Goal: Use online tool/utility: Utilize a website feature to perform a specific function

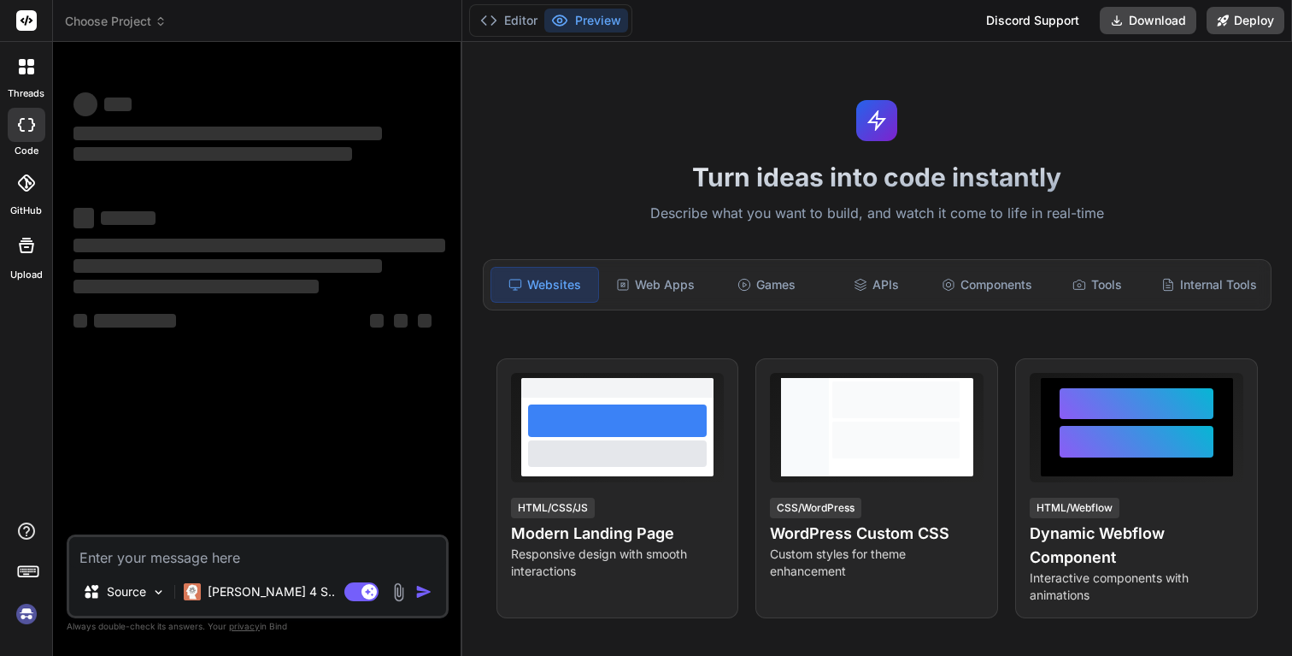
type textarea "x"
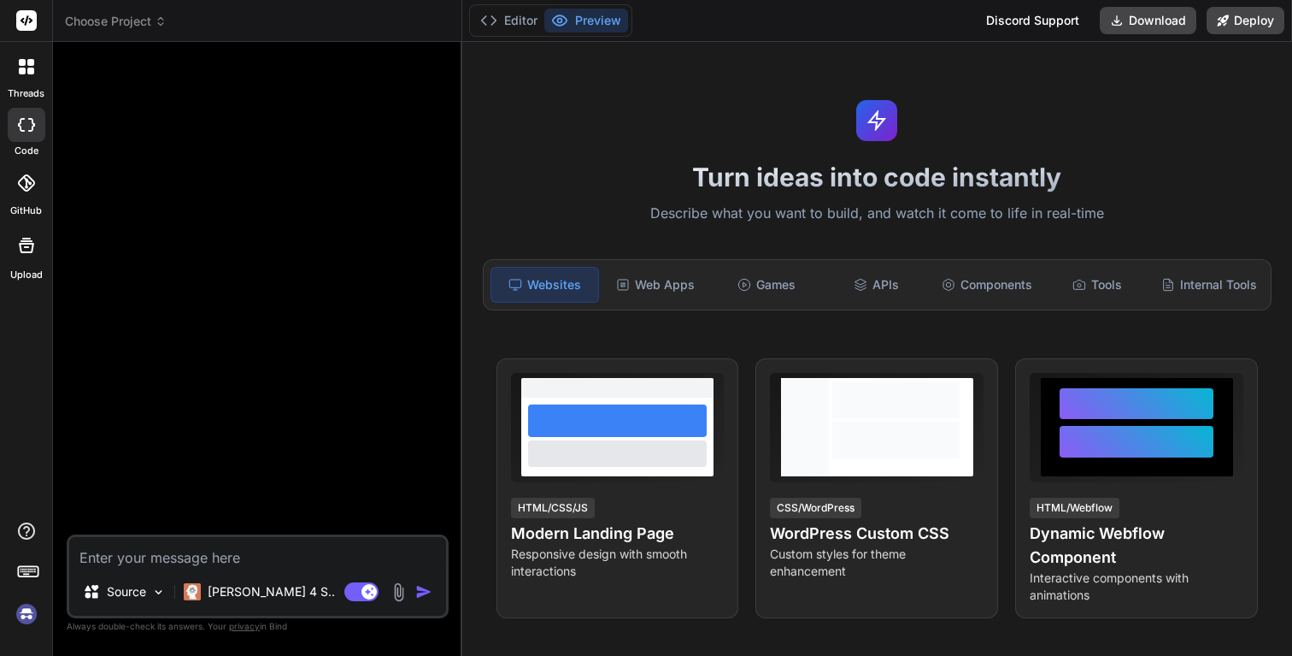
click at [247, 573] on div "Source Claude 4 S.. Agent Mode. When this toggle is activated, AI automatically…" at bounding box center [258, 576] width 382 height 84
click at [247, 556] on textarea at bounding box center [257, 552] width 377 height 31
type textarea "M"
type textarea "x"
type textarea "Mo"
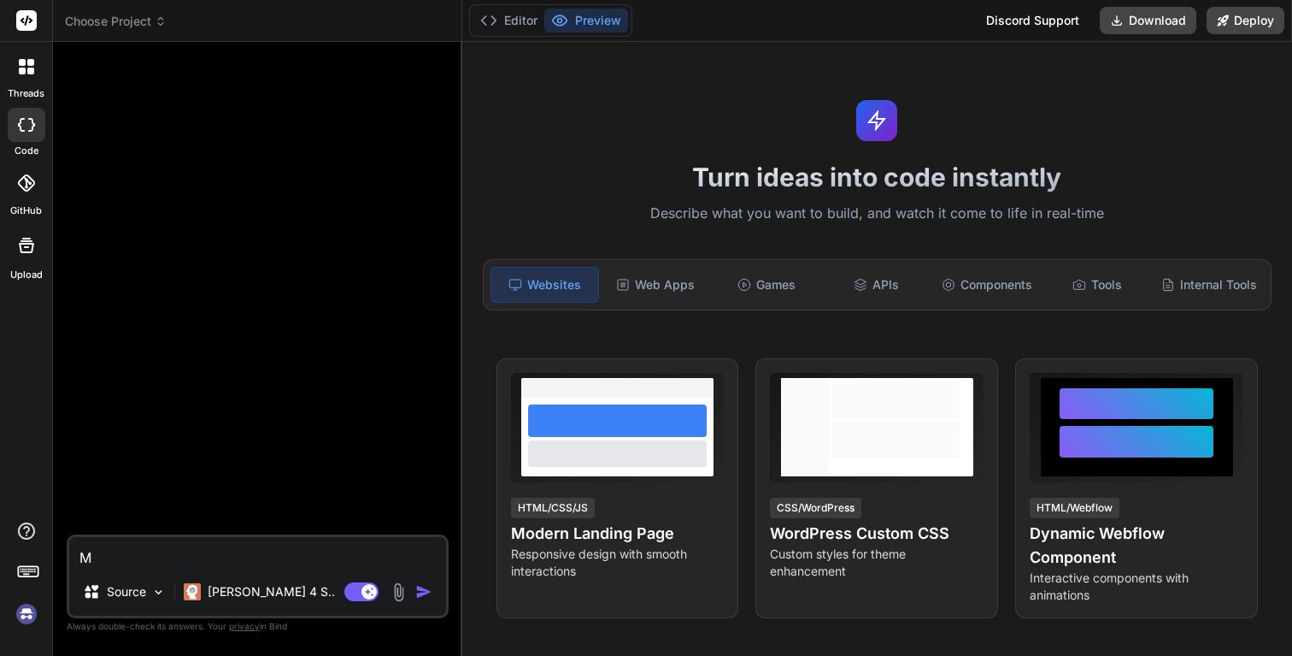
type textarea "x"
type textarea "Mod"
type textarea "x"
type textarea "Mode"
type textarea "x"
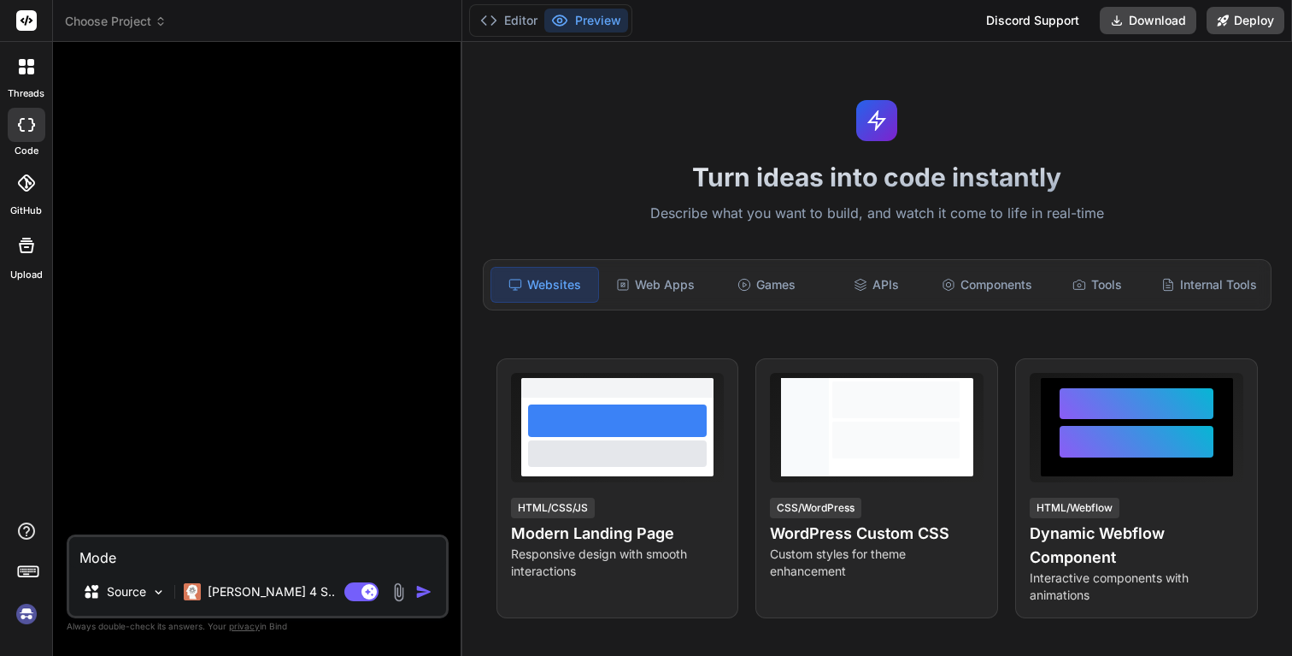
type textarea "Moder"
type textarea "x"
type textarea "Modern"
type textarea "x"
type textarea "Modern"
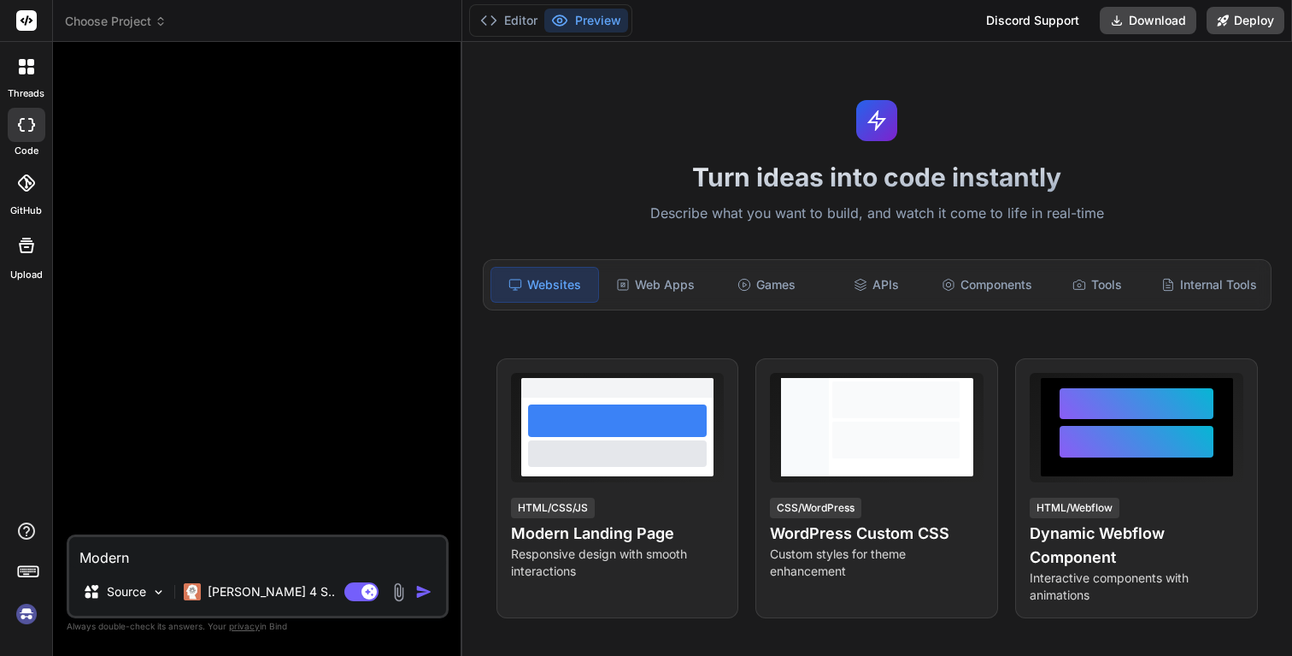
type textarea "x"
type textarea "Modern m"
type textarea "x"
type textarea "Modern mo"
type textarea "x"
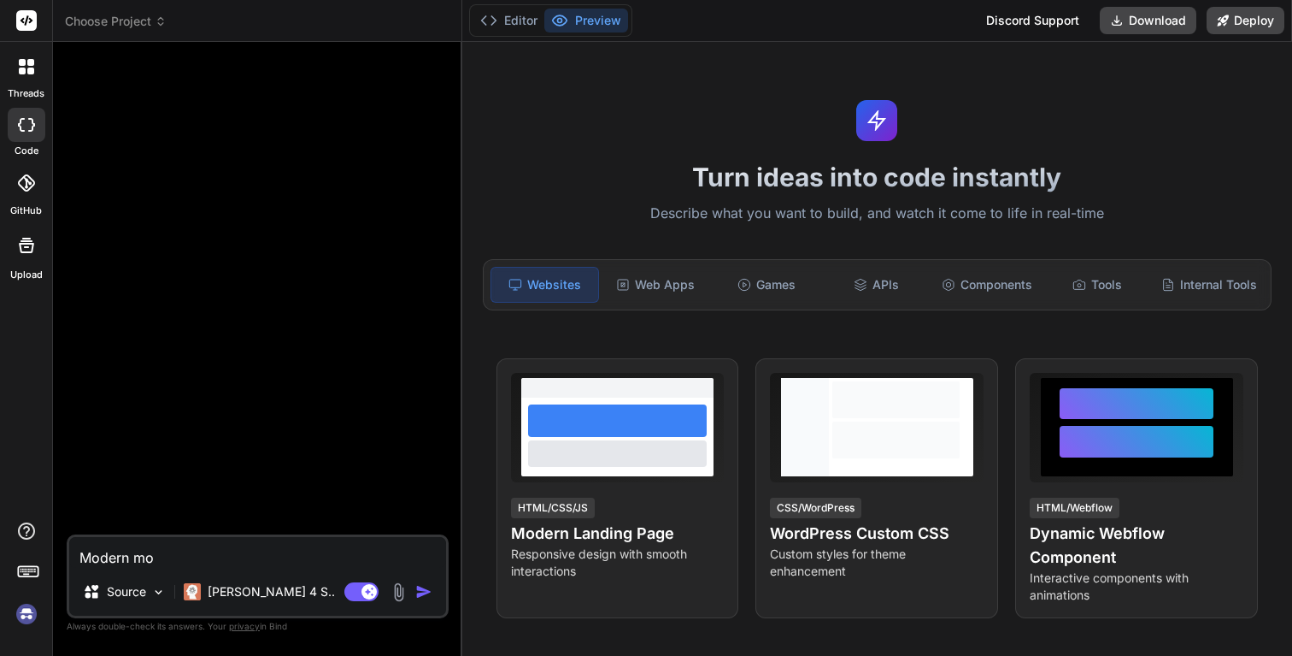
type textarea "Modern mod"
type textarea "x"
type textarea "Modern moda"
type textarea "x"
type textarea "Modern modal"
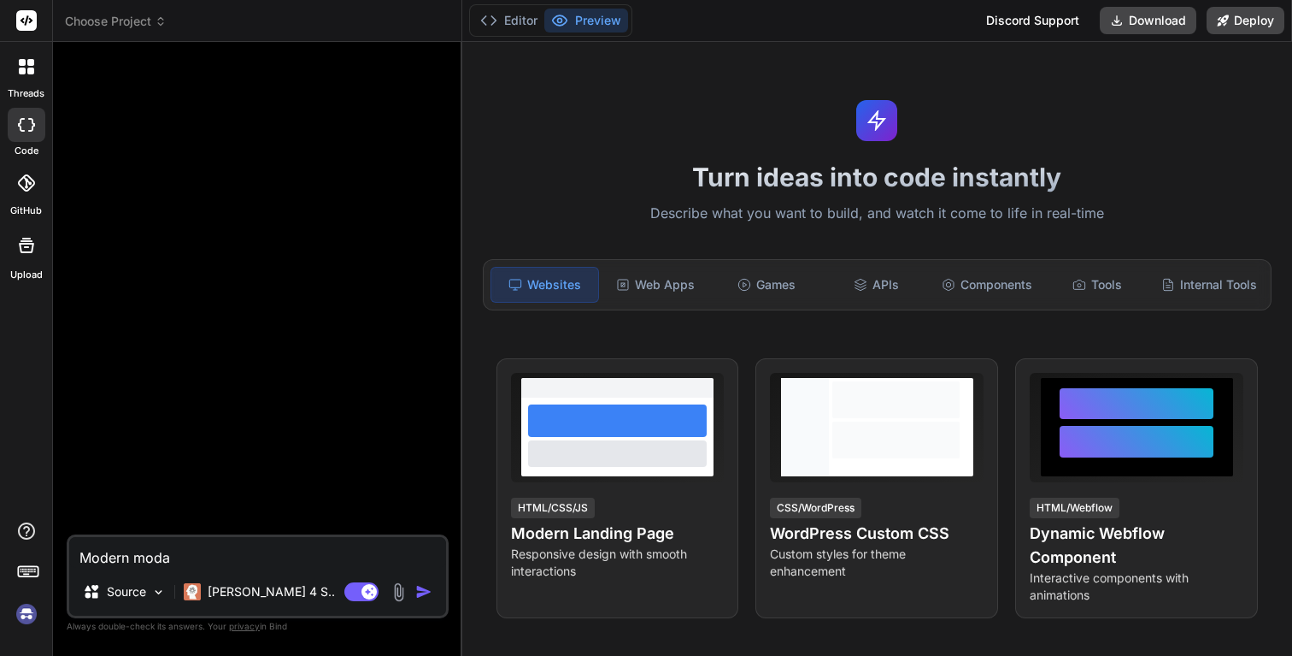
type textarea "x"
type textarea "Modern modal"
type textarea "x"
type textarea "Modern modal i"
type textarea "x"
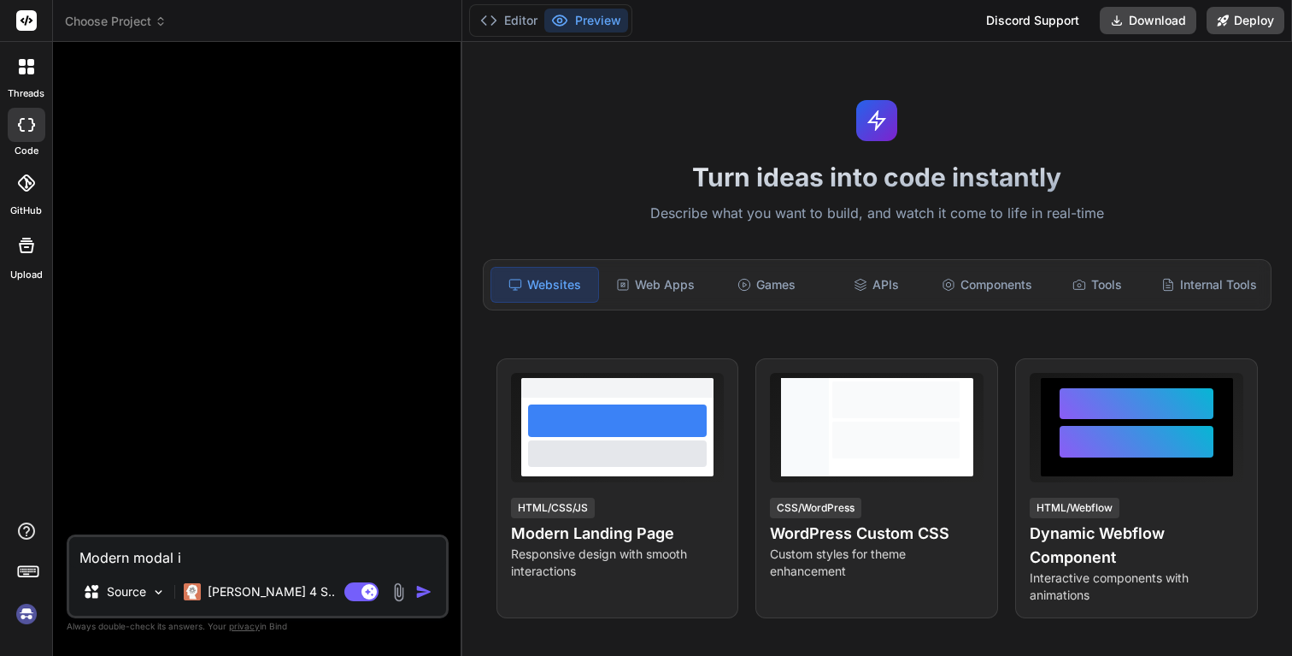
type textarea "Modern modal in"
type textarea "x"
type textarea "Modern modal in"
type textarea "x"
type textarea "Modern modal in r"
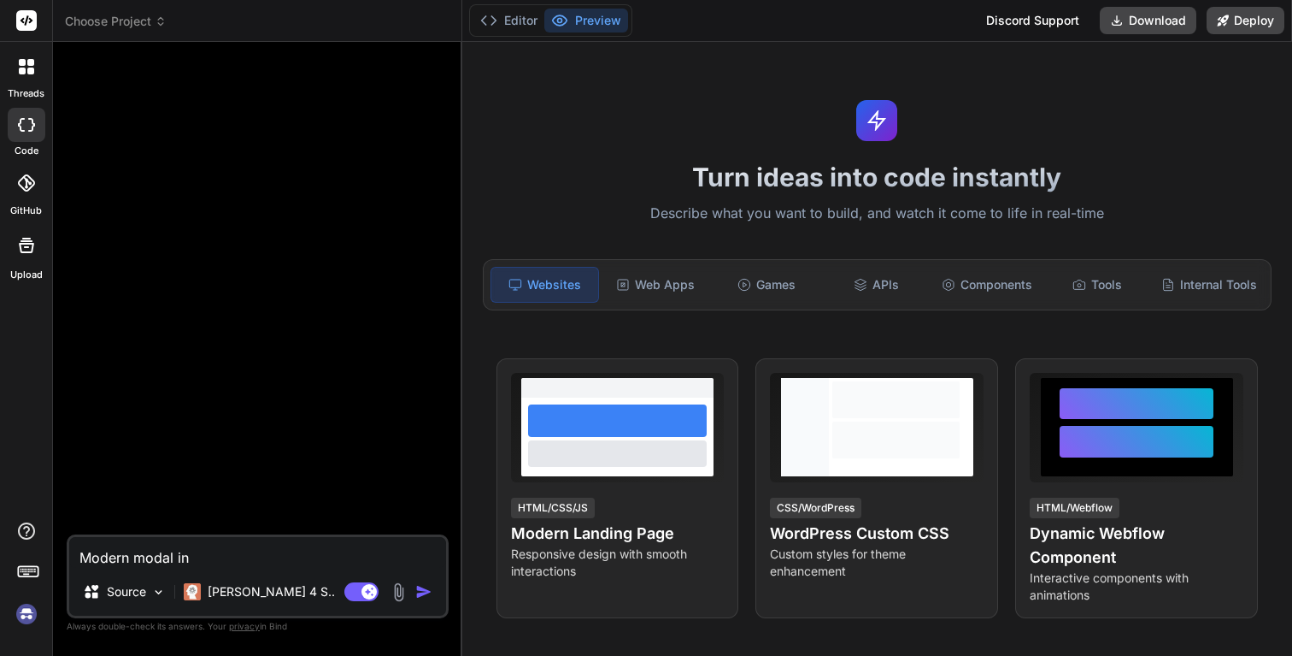
type textarea "x"
type textarea "Modern modal in re"
type textarea "x"
type textarea "Modern modal in rea"
type textarea "x"
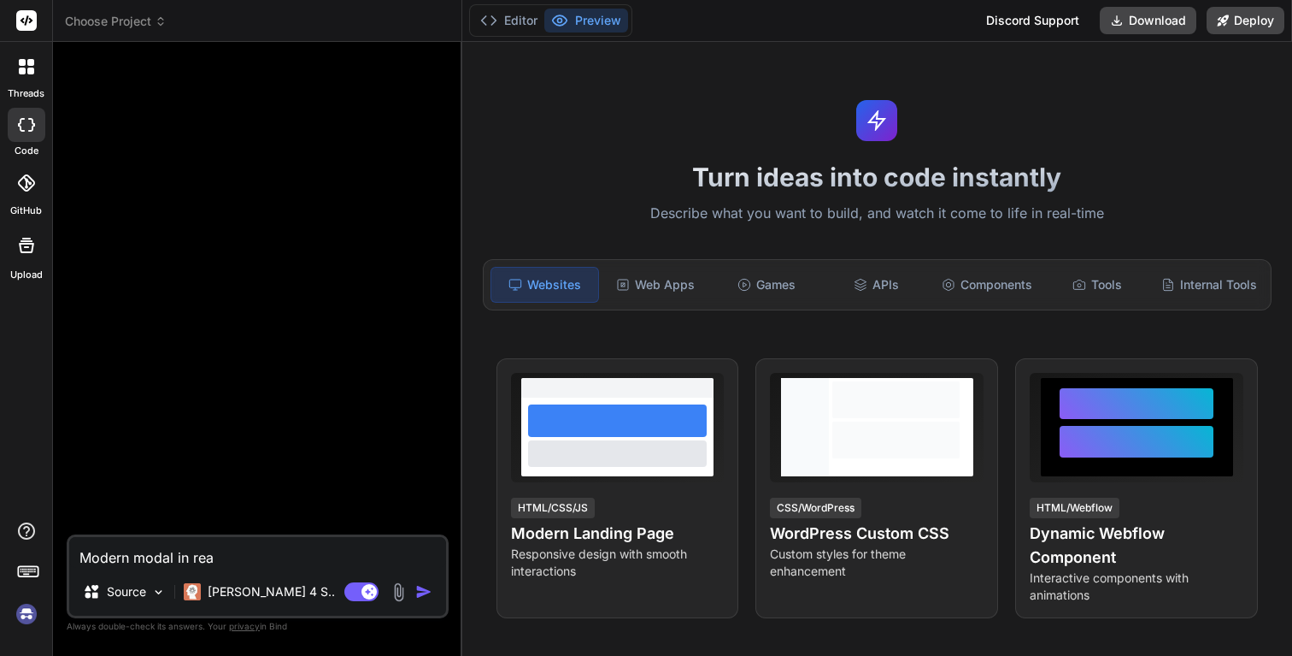
type textarea "Modern modal in reac"
type textarea "x"
type textarea "Modern modal in react"
type textarea "x"
type textarea "Modern modal in react"
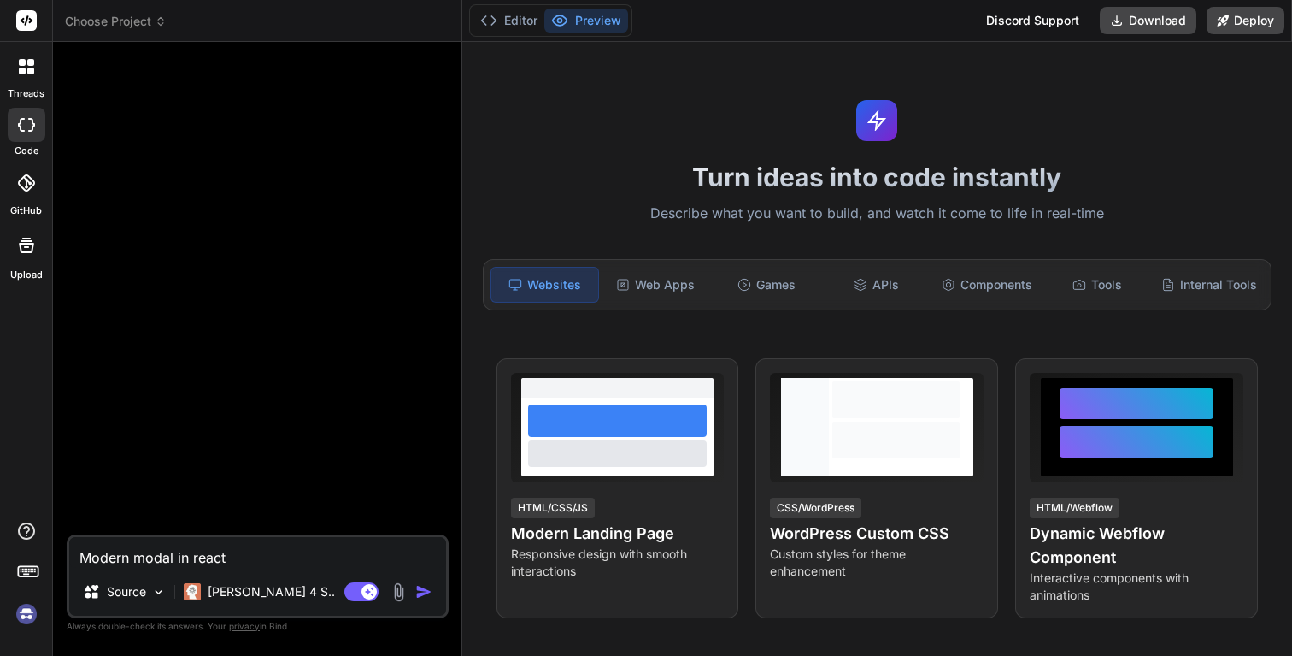
click at [422, 589] on img "button" at bounding box center [423, 591] width 17 height 17
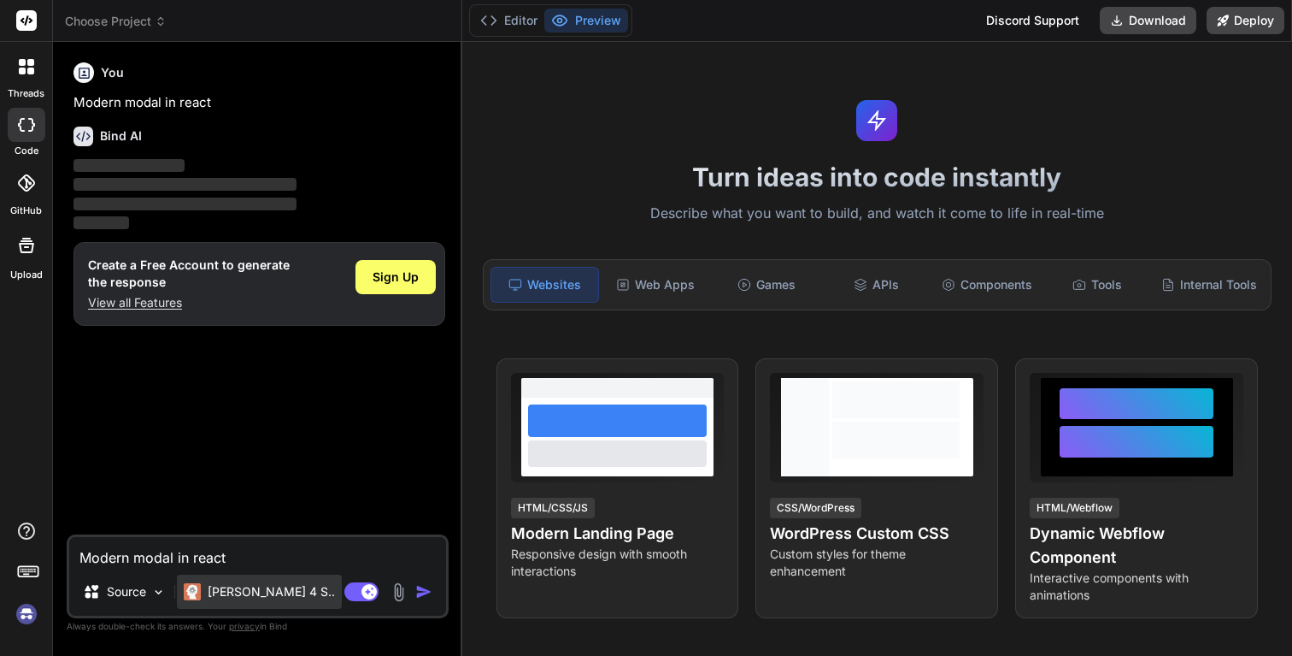
click at [223, 594] on p "[PERSON_NAME] 4 S.." at bounding box center [271, 591] width 127 height 17
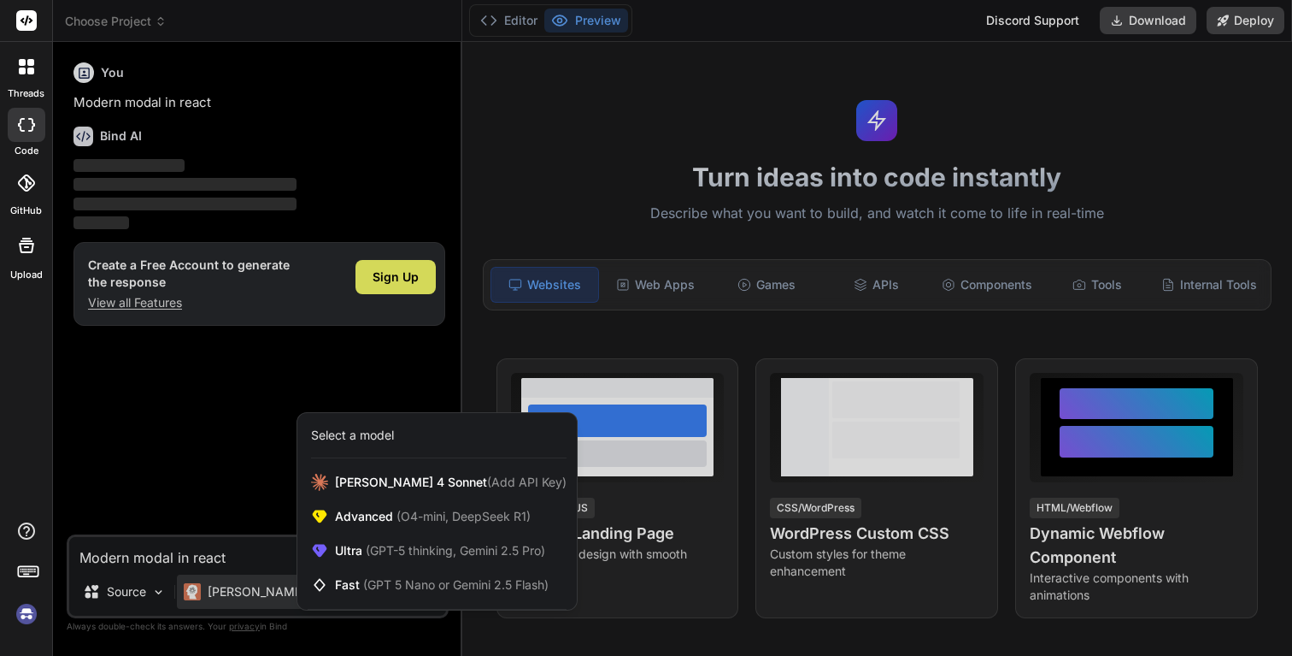
click at [138, 595] on div at bounding box center [646, 328] width 1292 height 656
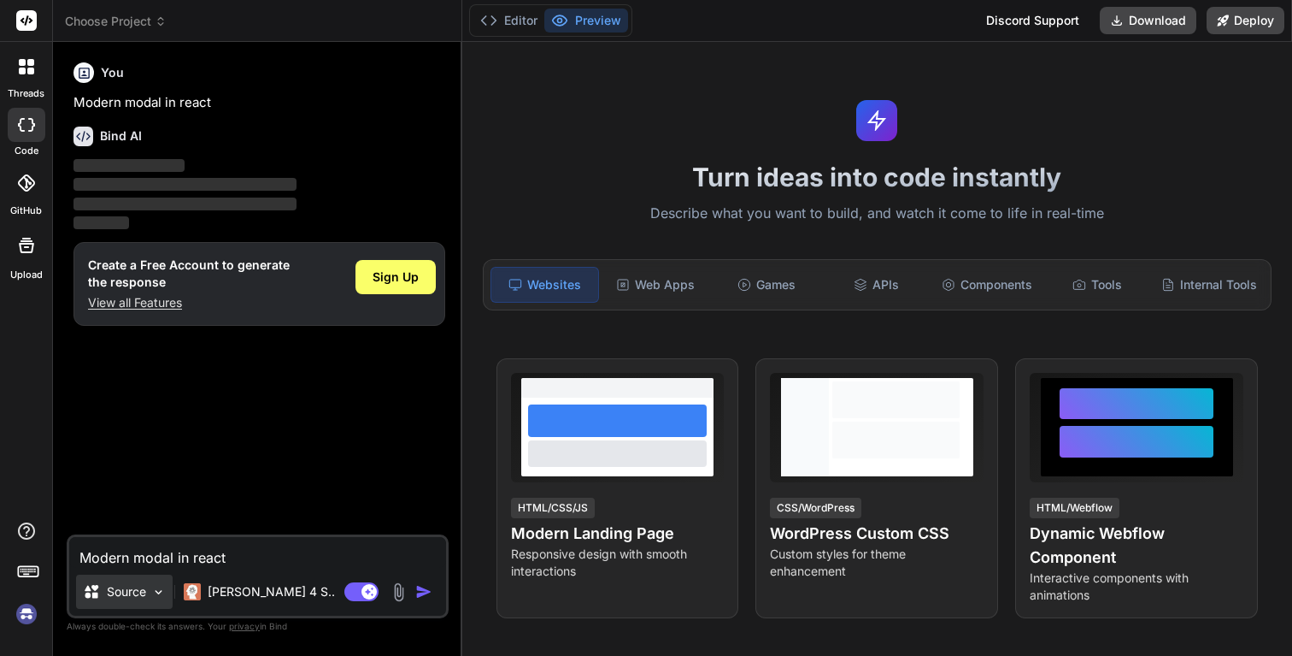
click at [145, 595] on p "Source" at bounding box center [126, 591] width 39 height 17
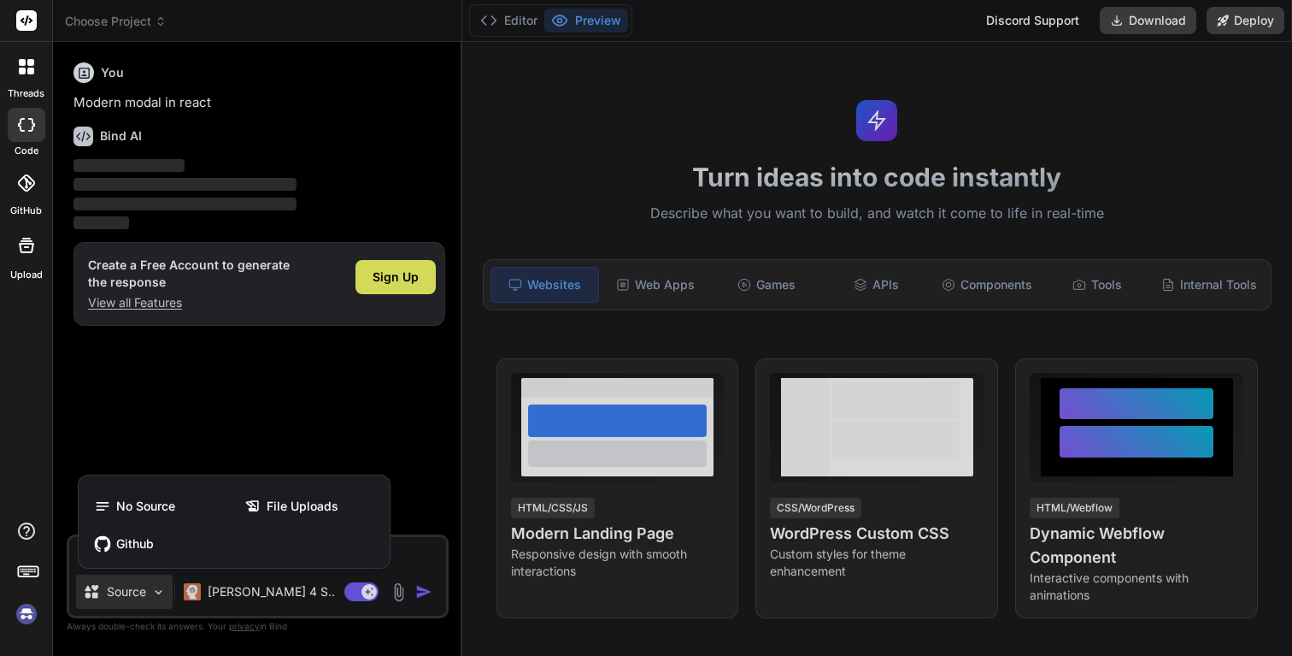
click at [272, 419] on div at bounding box center [646, 328] width 1292 height 656
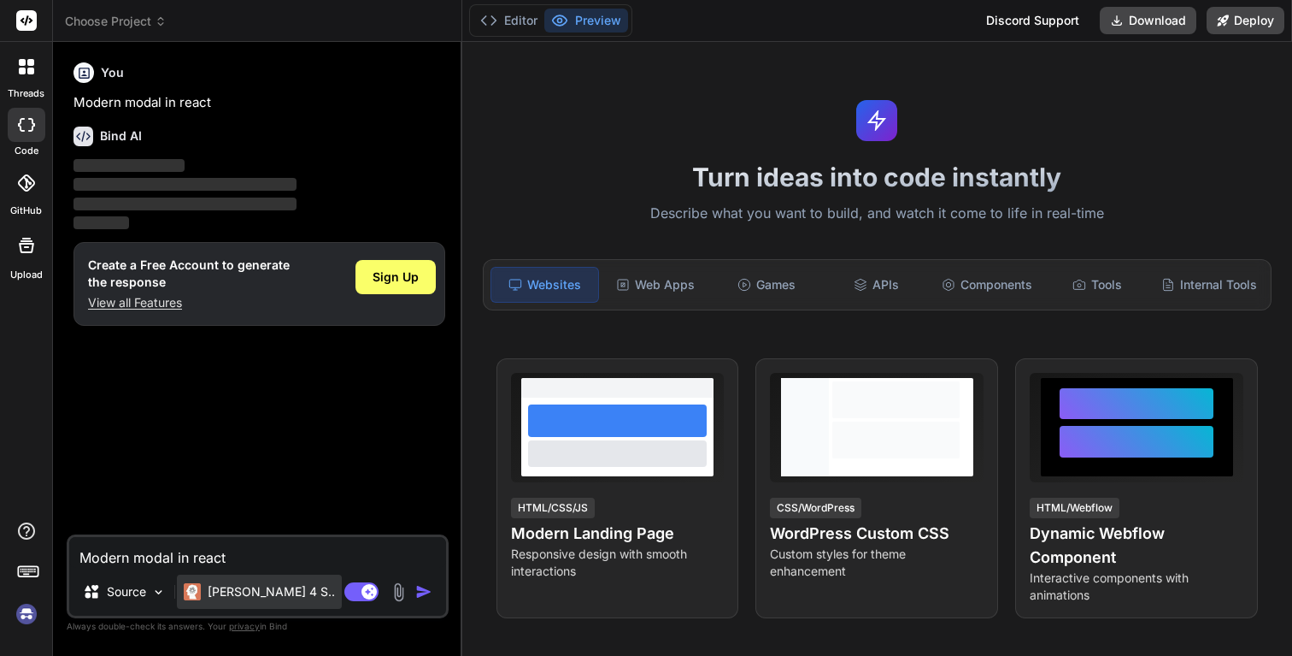
click at [203, 598] on div "[PERSON_NAME] 4 S.." at bounding box center [259, 591] width 151 height 17
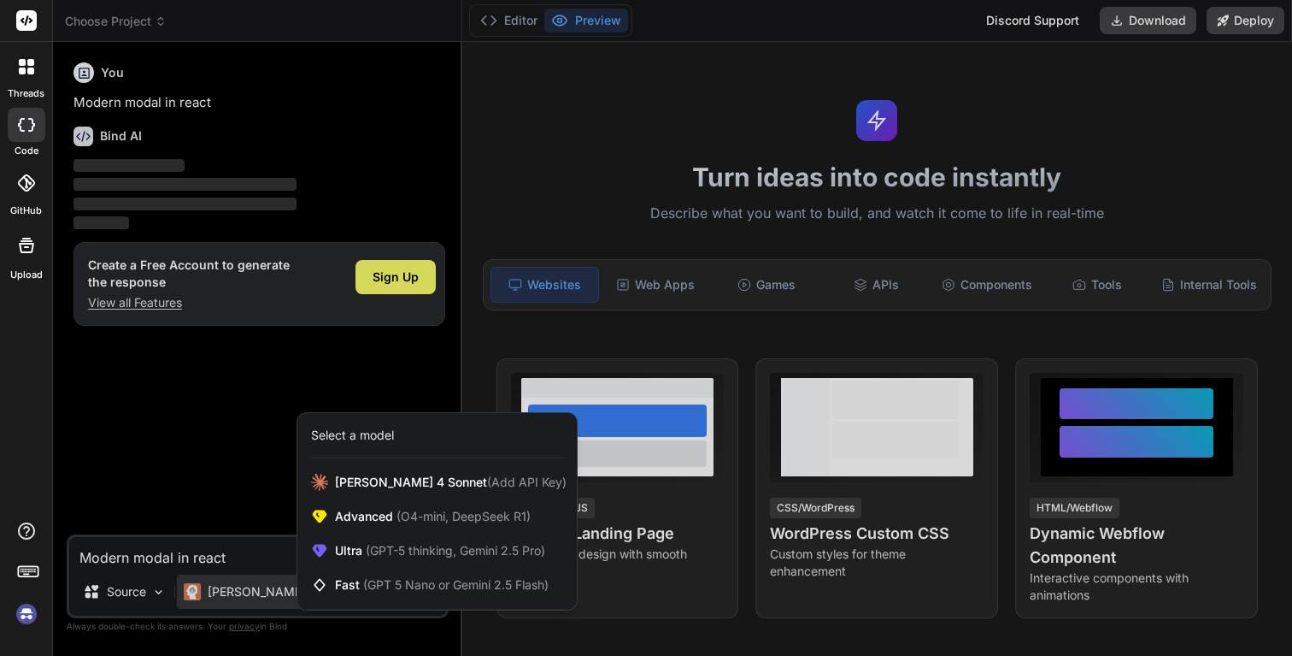
click at [144, 593] on div at bounding box center [646, 328] width 1292 height 656
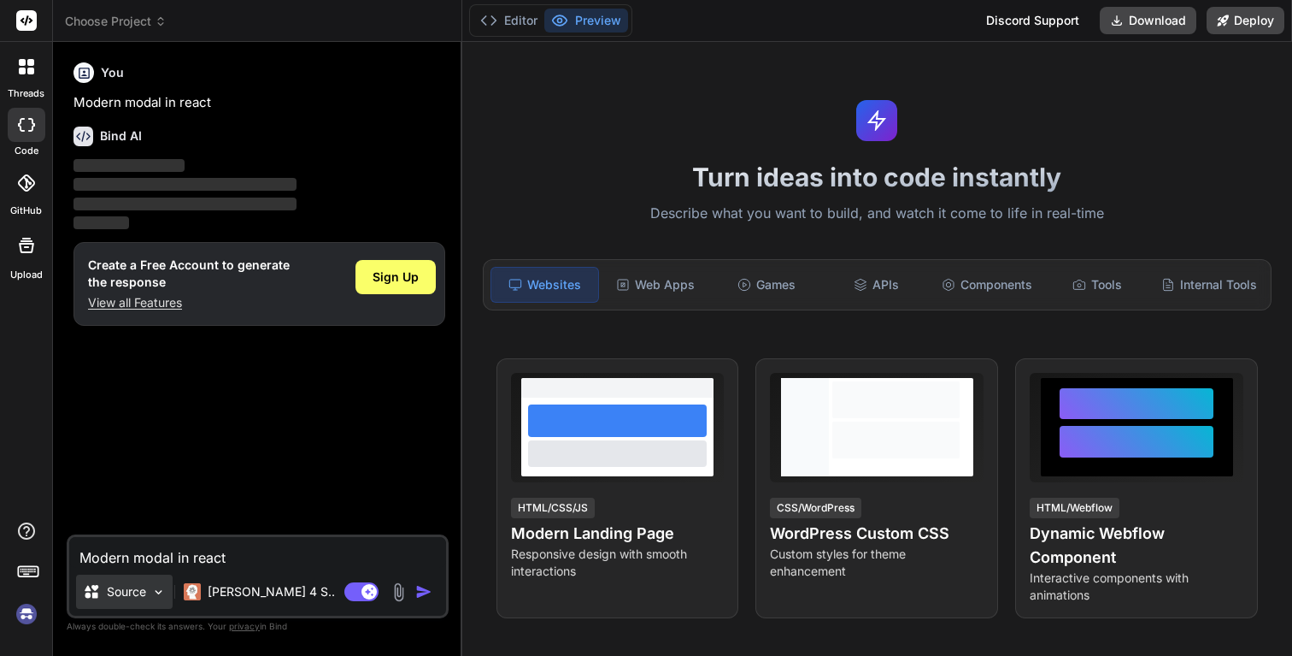
click at [161, 593] on img at bounding box center [158, 592] width 15 height 15
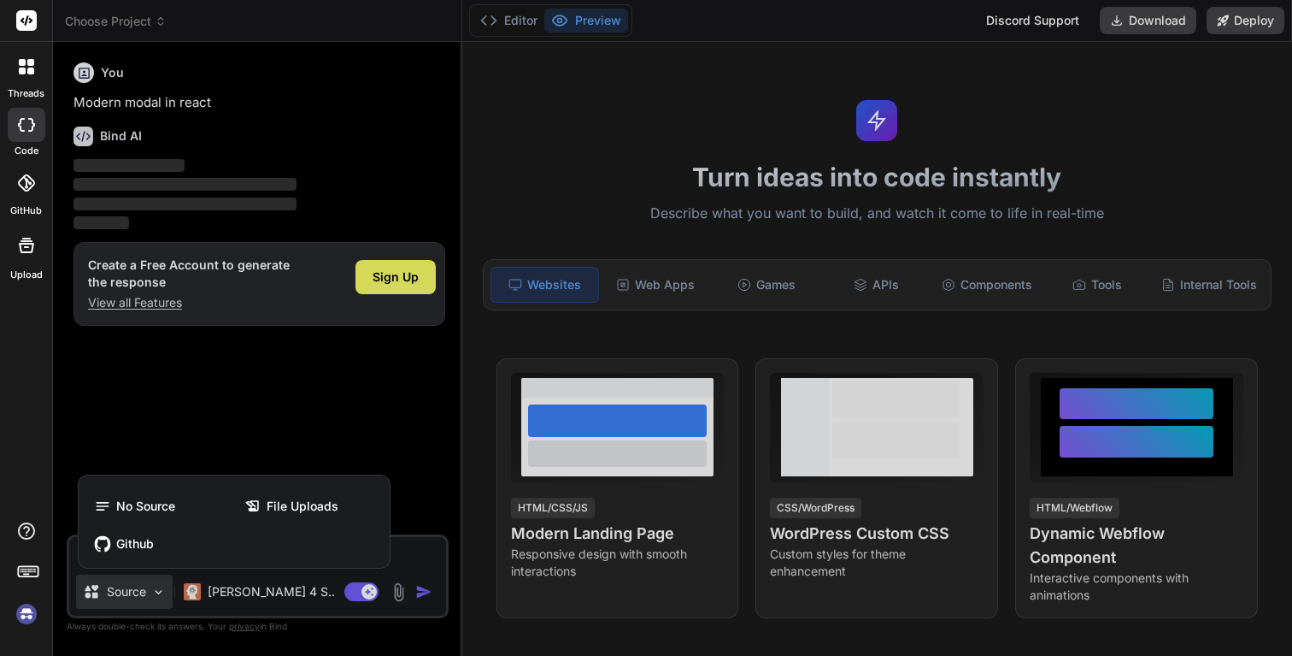
click at [261, 426] on div at bounding box center [646, 328] width 1292 height 656
type textarea "x"
